Goal: Check status: Check status

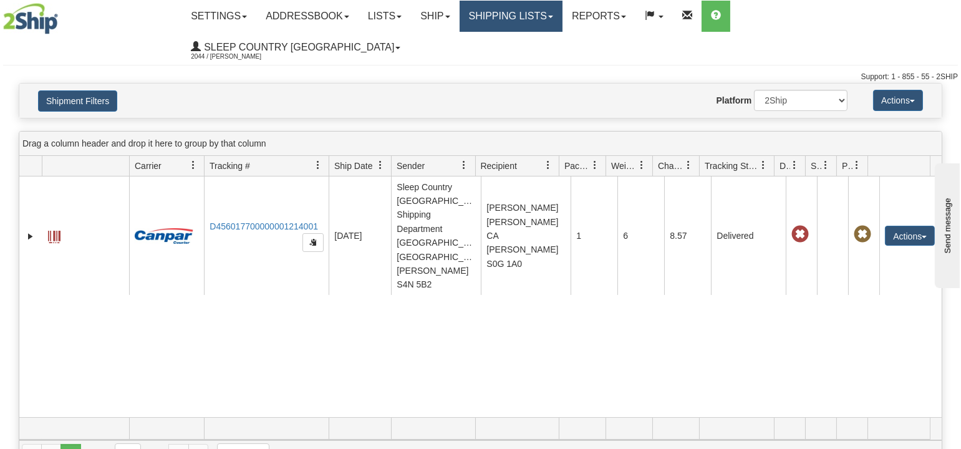
click at [531, 15] on link "Shipping lists" at bounding box center [511, 16] width 103 height 31
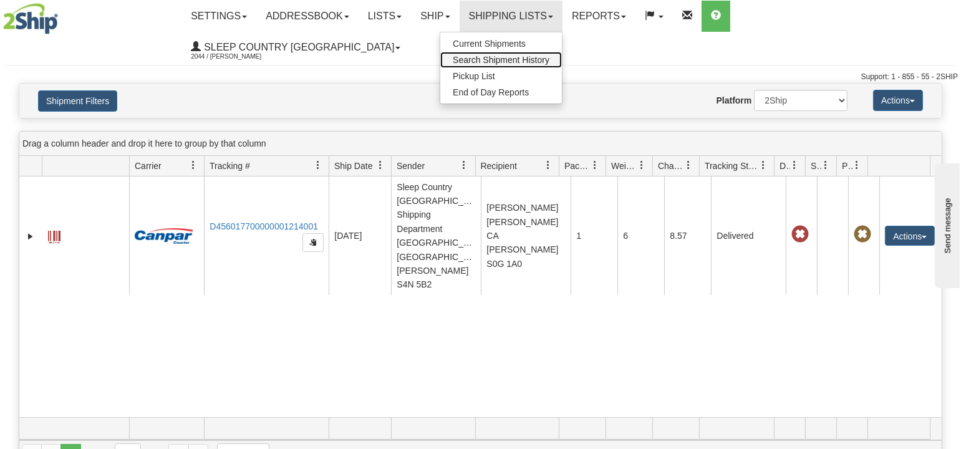
click at [549, 55] on span "Search Shipment History" at bounding box center [501, 60] width 97 height 10
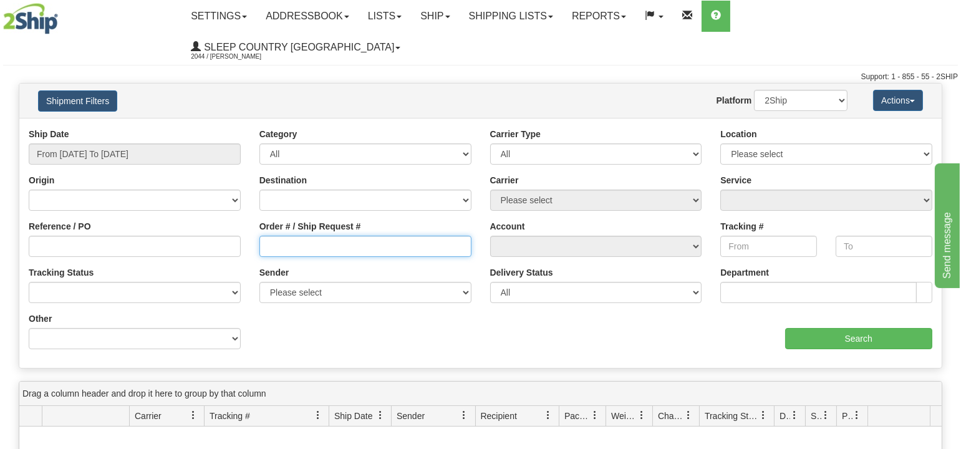
click at [353, 236] on input "Order # / Ship Request #" at bounding box center [365, 246] width 212 height 21
paste input "9002H957542"
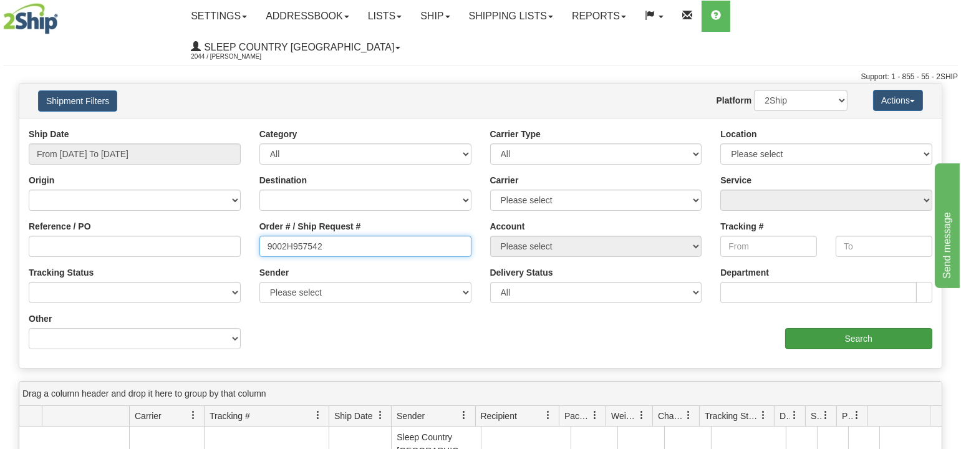
type input "9002H957542"
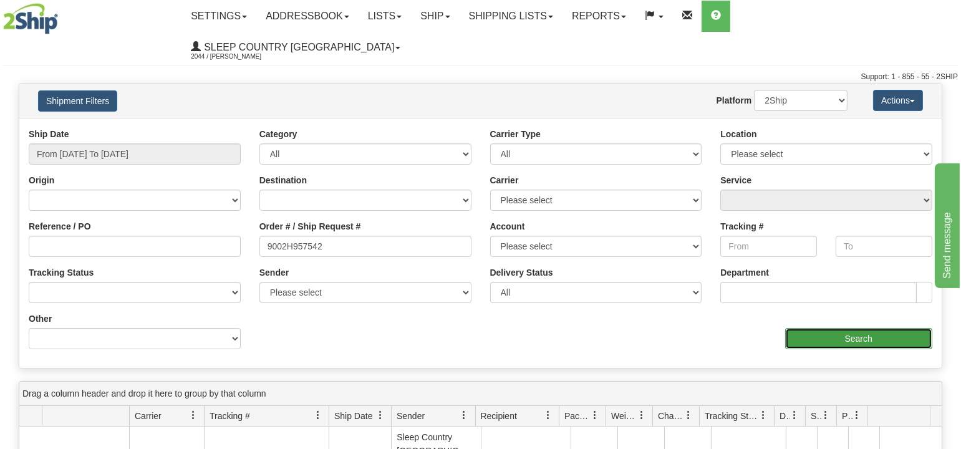
click at [842, 328] on input "Search" at bounding box center [859, 338] width 148 height 21
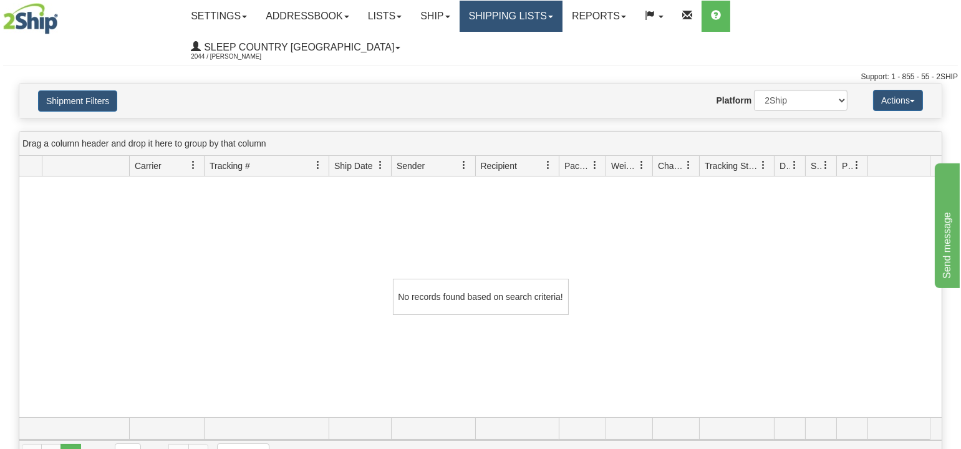
click at [563, 15] on link "Shipping lists" at bounding box center [511, 16] width 103 height 31
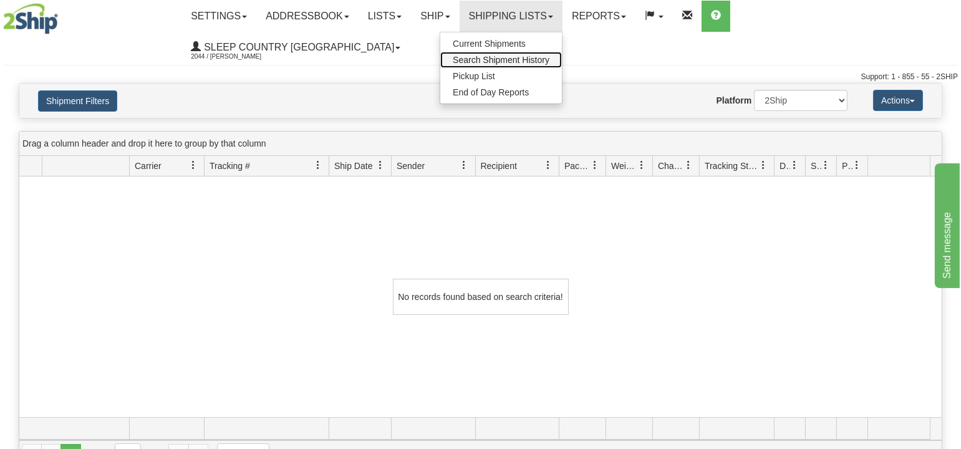
click at [549, 57] on span "Search Shipment History" at bounding box center [501, 60] width 97 height 10
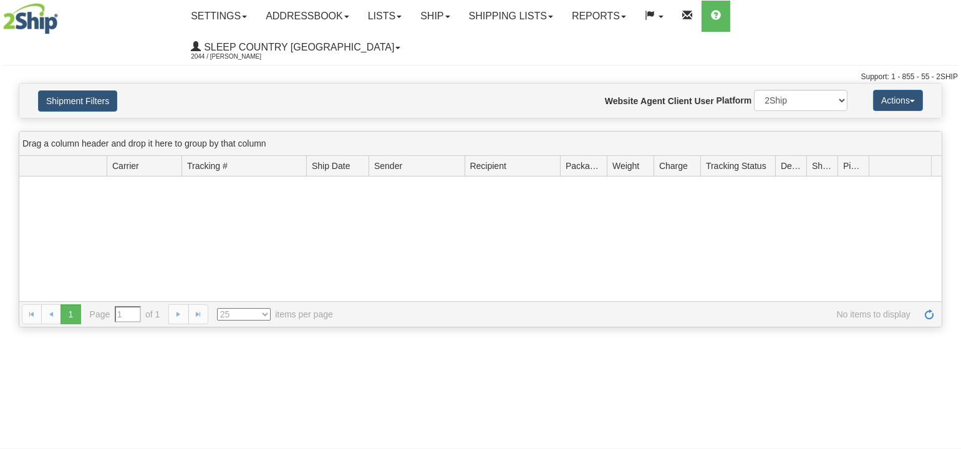
type input "From [DATE] To [DATE]"
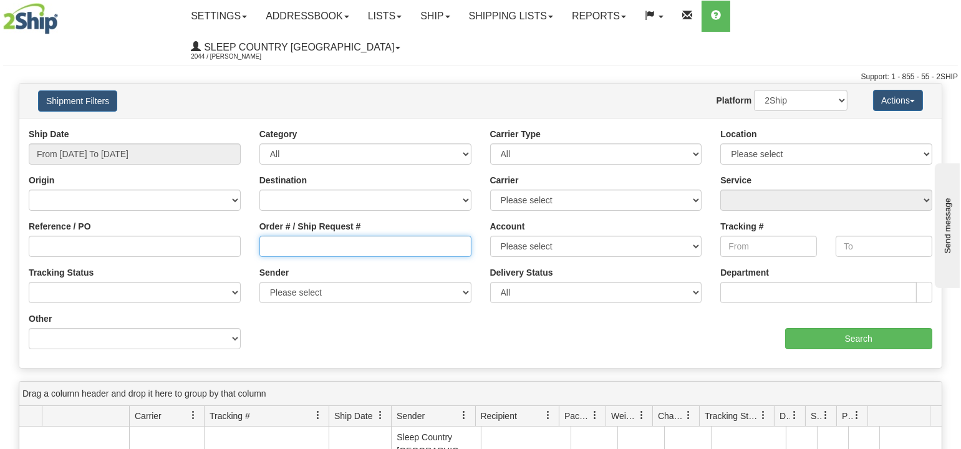
click at [298, 236] on input "Order # / Ship Request #" at bounding box center [365, 246] width 212 height 21
click at [291, 236] on input "Order # / Ship Request #" at bounding box center [365, 246] width 212 height 21
paste input "9002H957542"
type input "9002H957542"
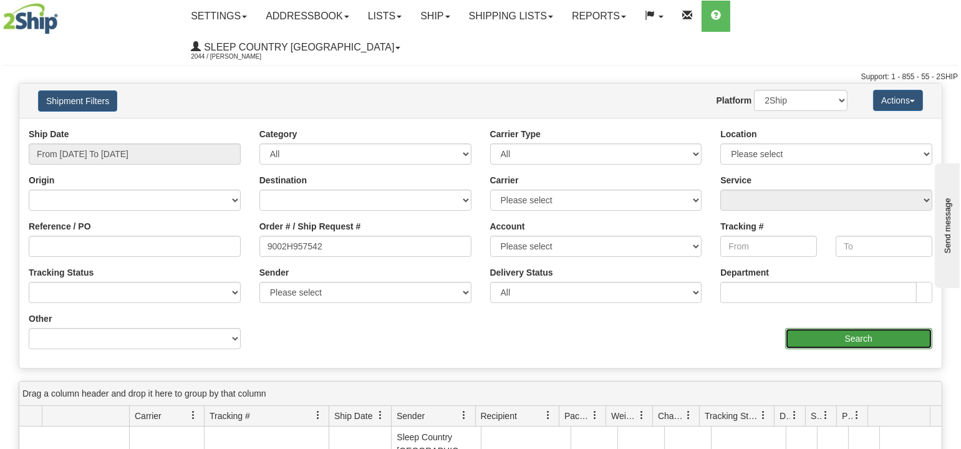
click at [836, 328] on input "Search" at bounding box center [859, 338] width 148 height 21
